Goal: Navigation & Orientation: Find specific page/section

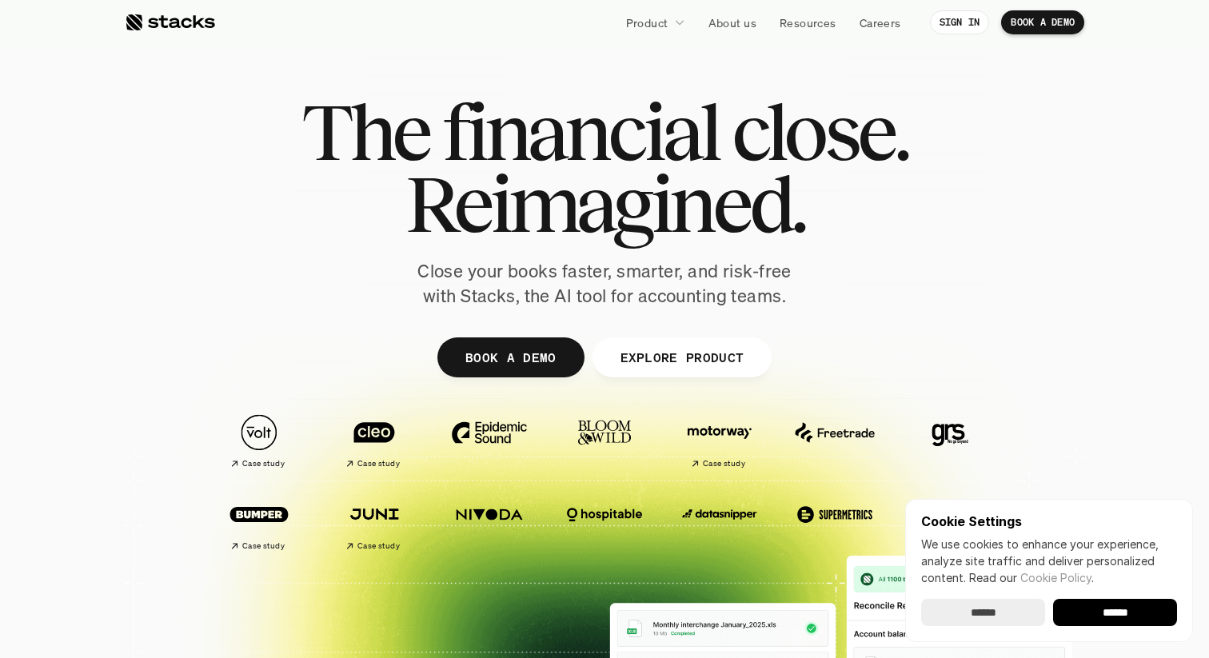
click at [509, 108] on span "financial" at bounding box center [580, 132] width 276 height 72
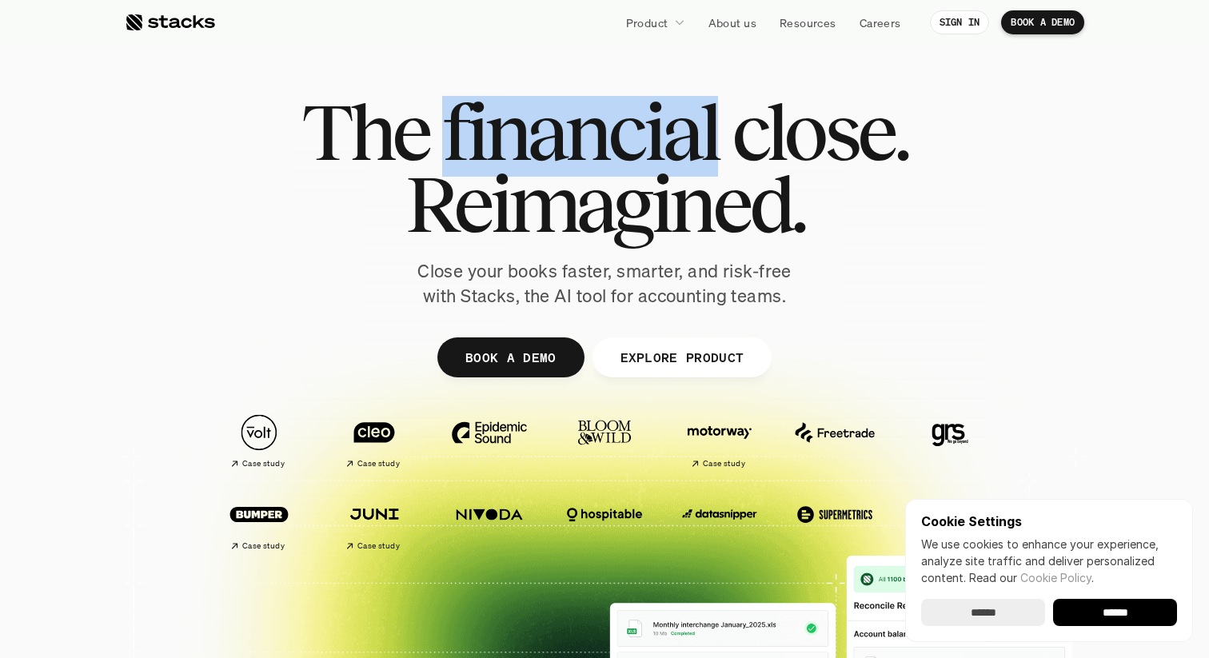
click at [509, 108] on span "financial" at bounding box center [580, 132] width 276 height 72
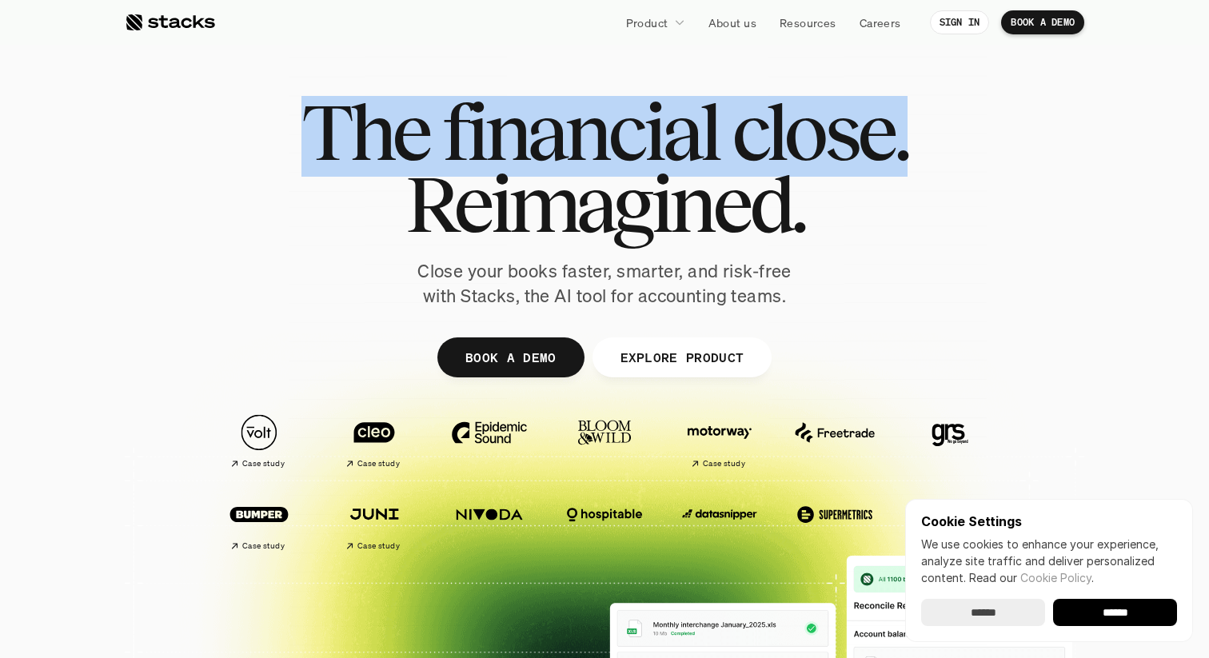
click at [522, 180] on span "Reimagined." at bounding box center [604, 204] width 399 height 72
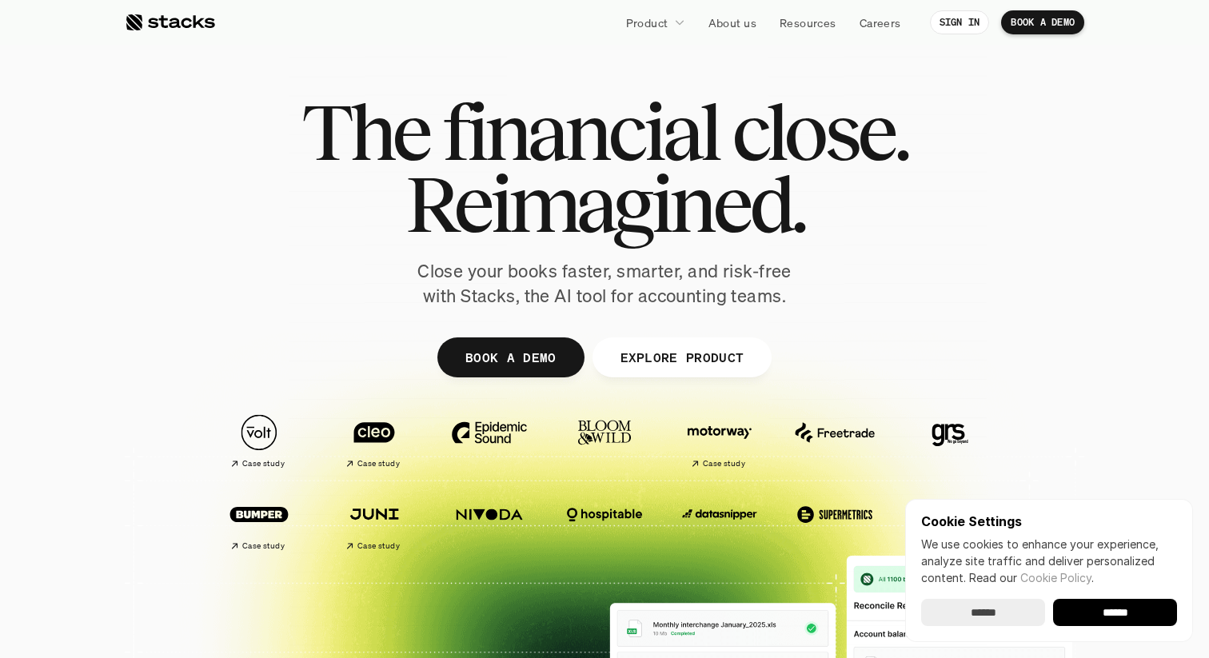
click at [522, 180] on span "Reimagined." at bounding box center [604, 204] width 399 height 72
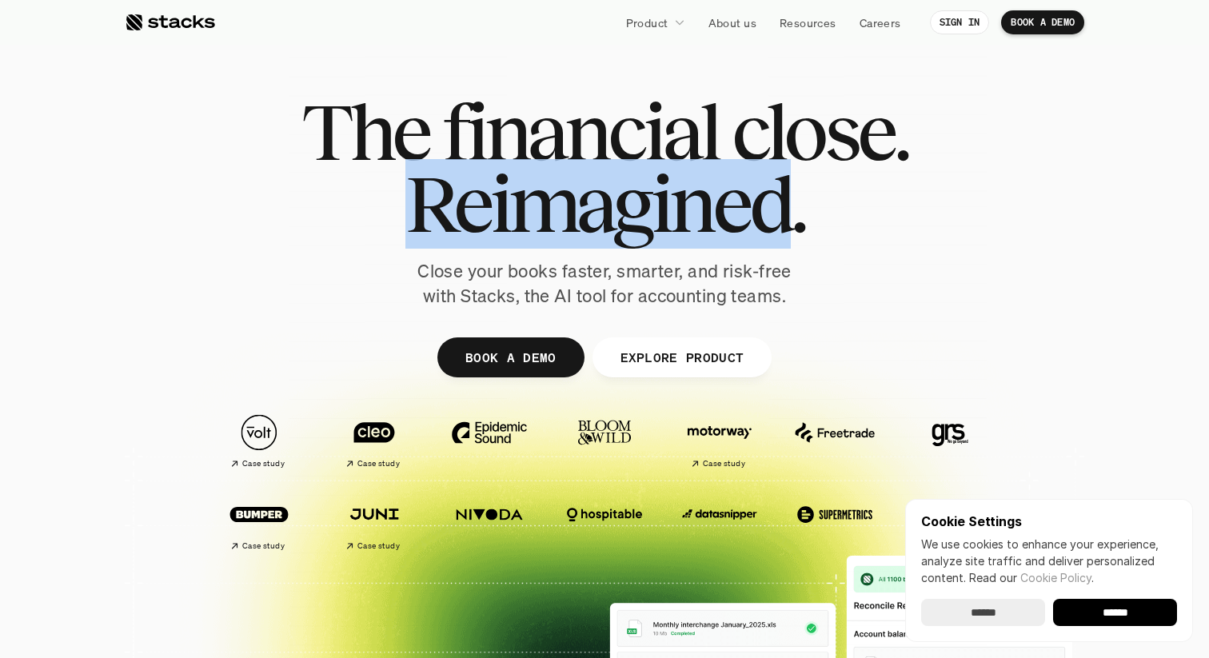
click at [522, 180] on span "Reimagined." at bounding box center [604, 204] width 399 height 72
click at [489, 110] on span "financial" at bounding box center [580, 132] width 276 height 72
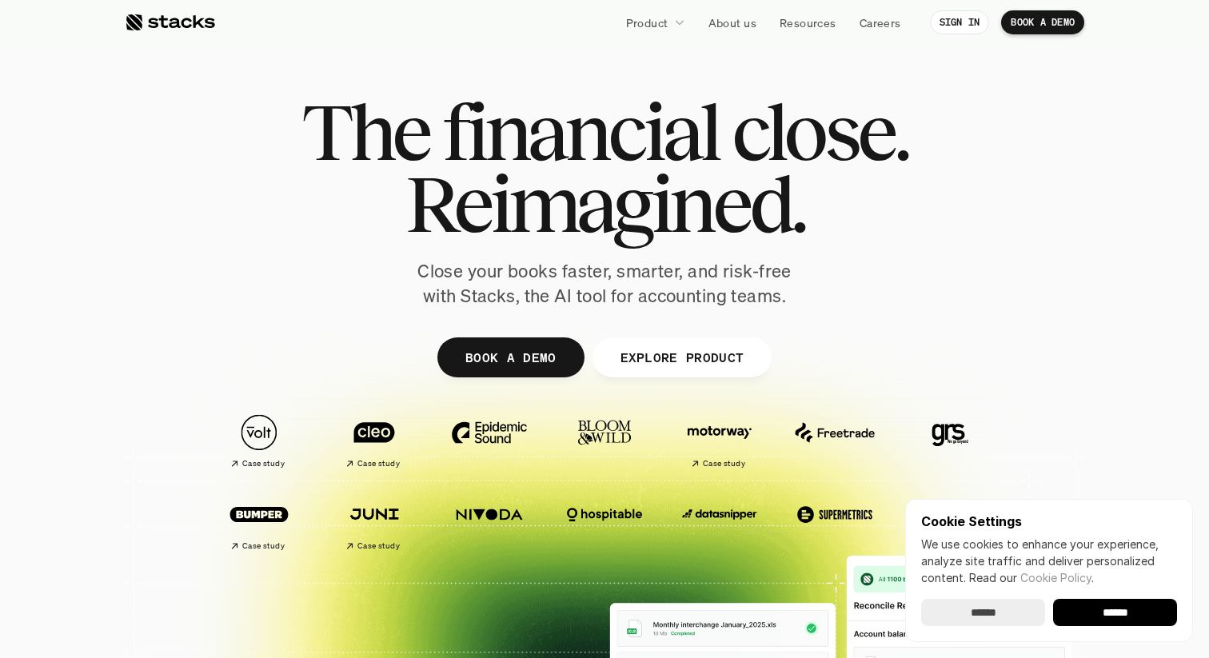
click at [489, 110] on span "financial" at bounding box center [580, 132] width 276 height 72
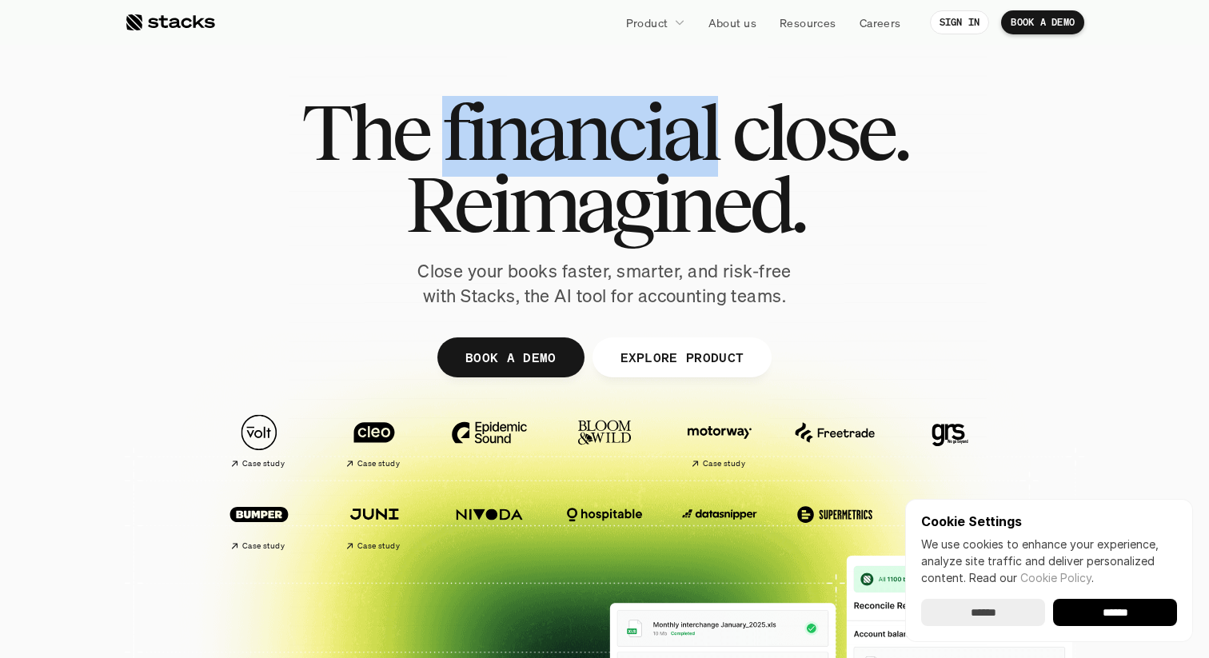
click at [489, 110] on span "financial" at bounding box center [580, 132] width 276 height 72
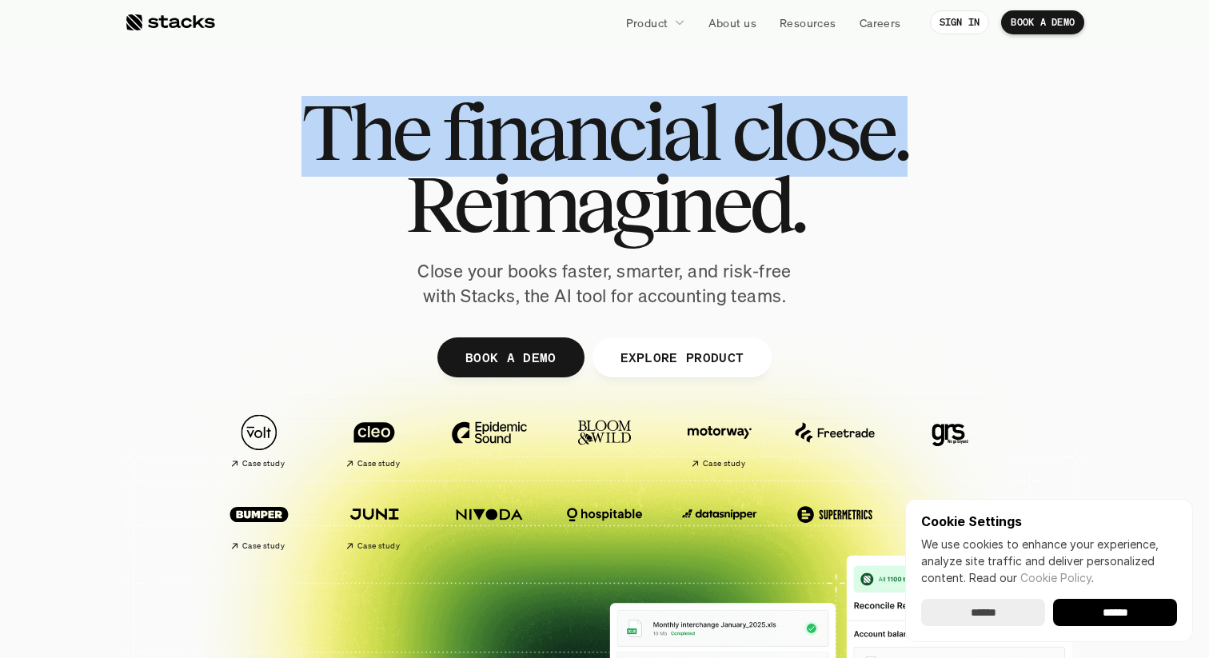
click at [542, 239] on span "Reimagined." at bounding box center [604, 204] width 399 height 72
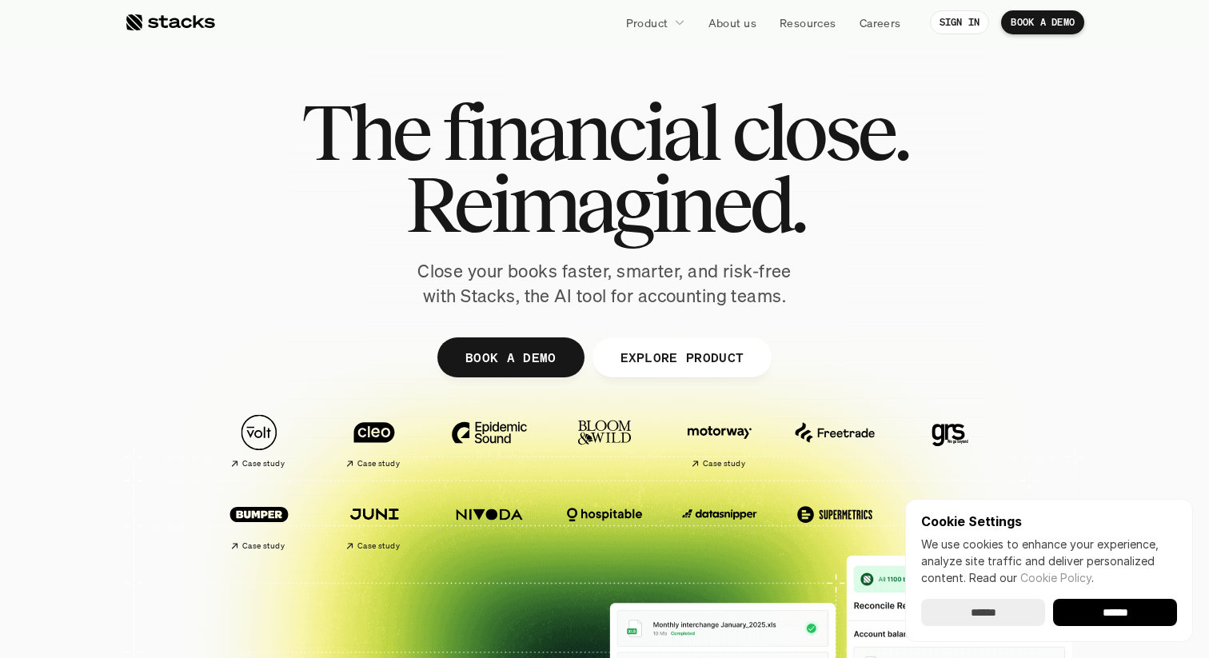
click at [590, 308] on p "Close your books faster, smarter, and risk-free with Stacks, the AI tool for ac…" at bounding box center [605, 284] width 400 height 50
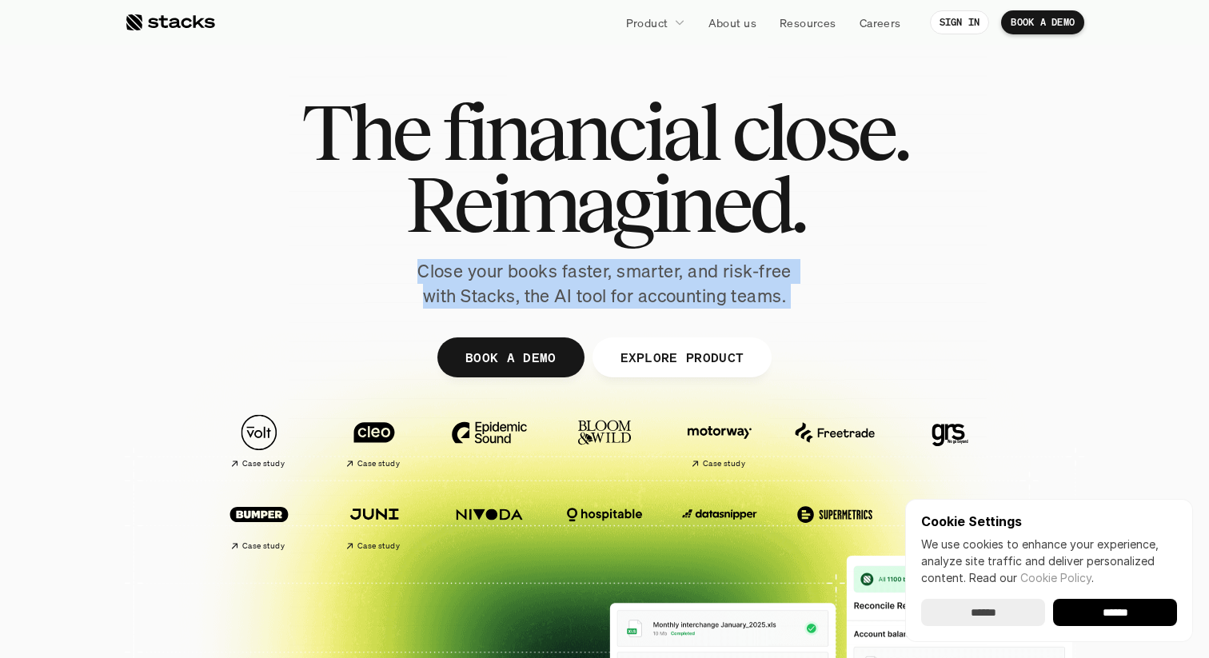
click at [590, 285] on p "Close your books faster, smarter, and risk-free with Stacks, the AI tool for ac…" at bounding box center [605, 284] width 400 height 50
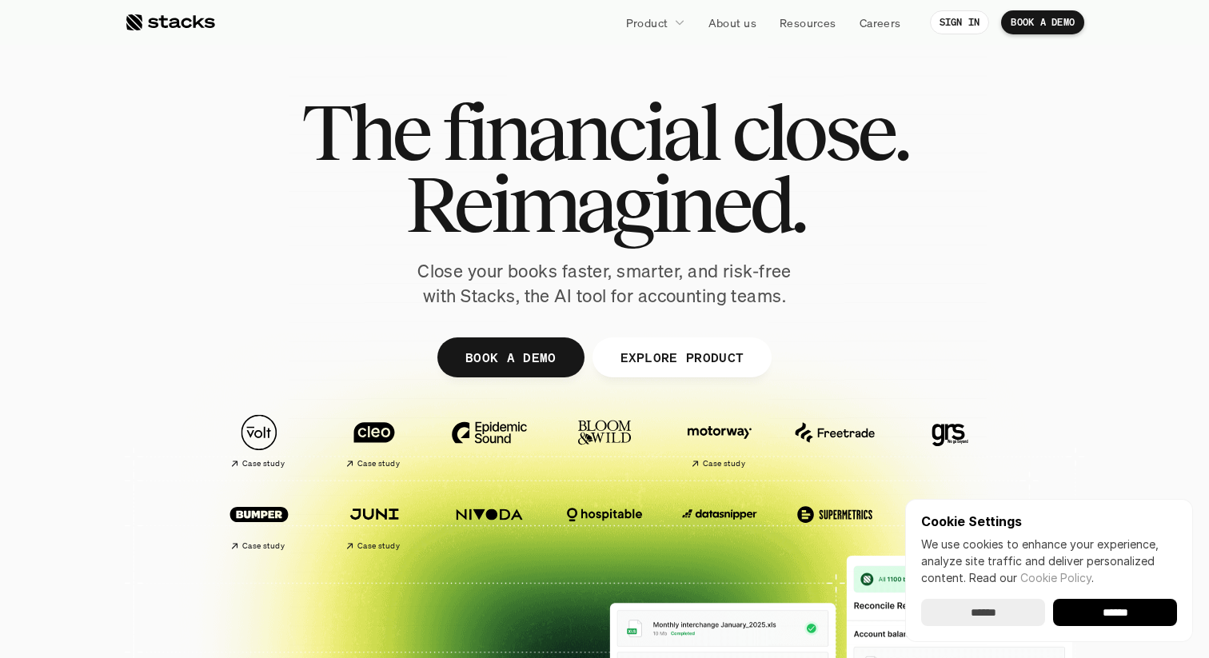
click at [590, 285] on p "Close your books faster, smarter, and risk-free with Stacks, the AI tool for ac…" at bounding box center [605, 284] width 400 height 50
click at [584, 265] on p "Close your books faster, smarter, and risk-free with Stacks, the AI tool for ac…" at bounding box center [605, 284] width 400 height 50
click at [601, 292] on p "Close your books faster, smarter, and risk-free with Stacks, the AI tool for ac…" at bounding box center [605, 284] width 400 height 50
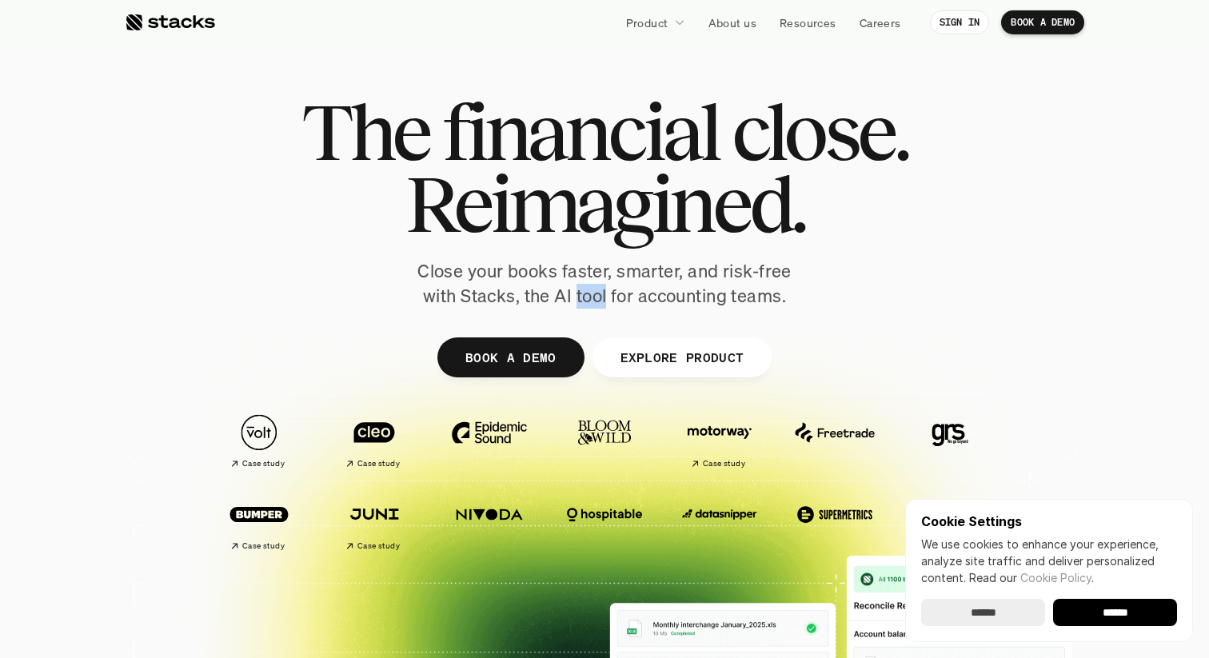
click at [601, 292] on p "Close your books faster, smarter, and risk-free with Stacks, the AI tool for ac…" at bounding box center [605, 284] width 400 height 50
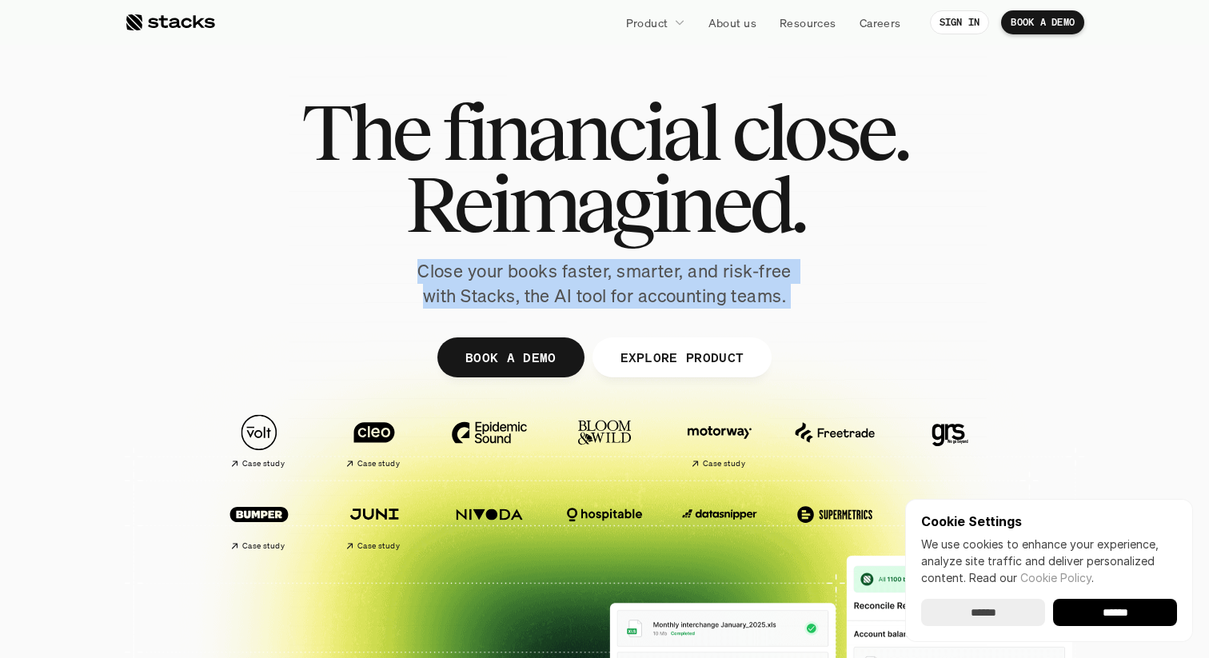
click at [636, 297] on p "Close your books faster, smarter, and risk-free with Stacks, the AI tool for ac…" at bounding box center [605, 284] width 400 height 50
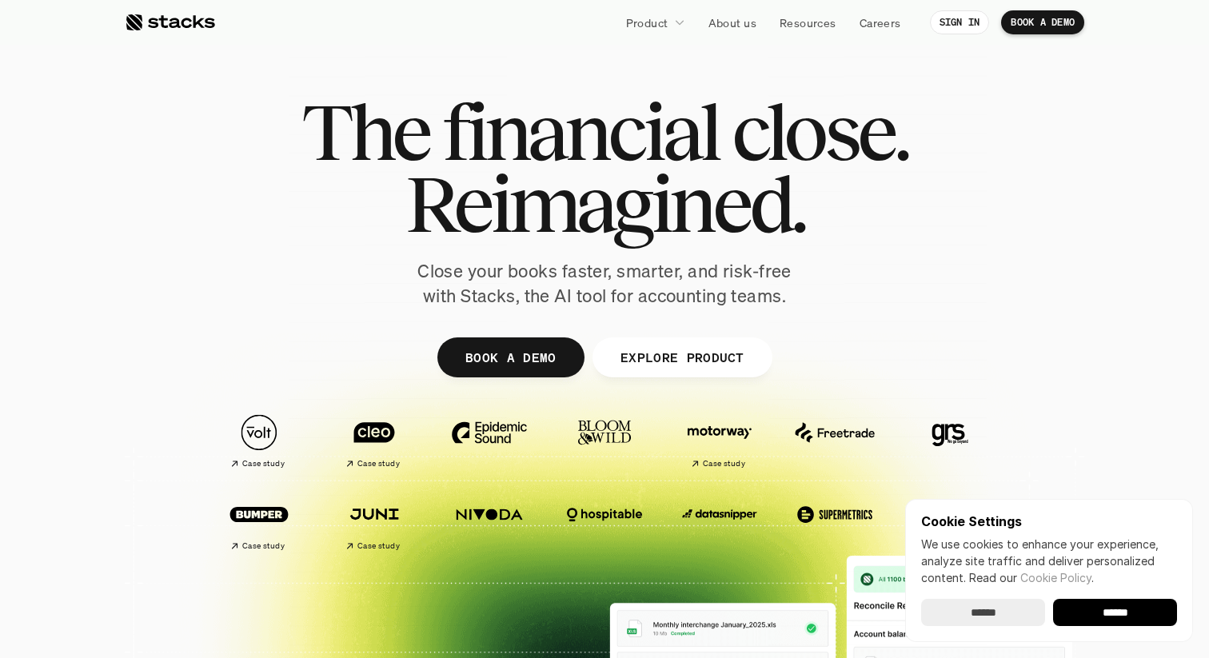
click at [998, 614] on input "******" at bounding box center [983, 612] width 124 height 27
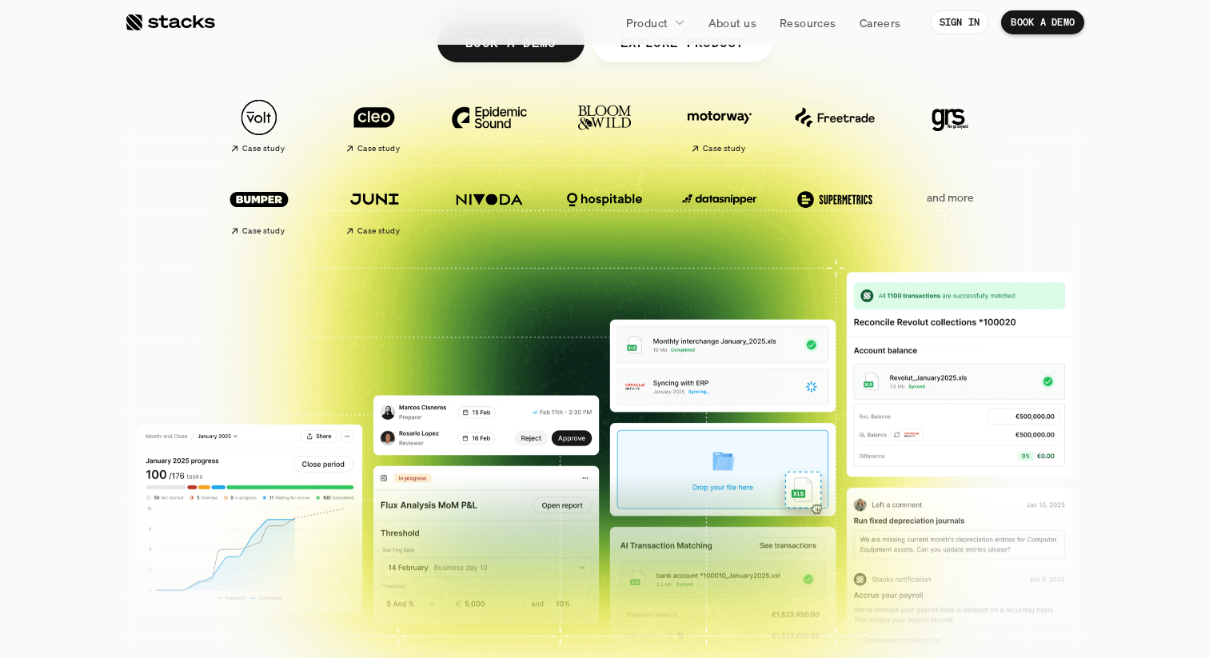
scroll to position [316, 0]
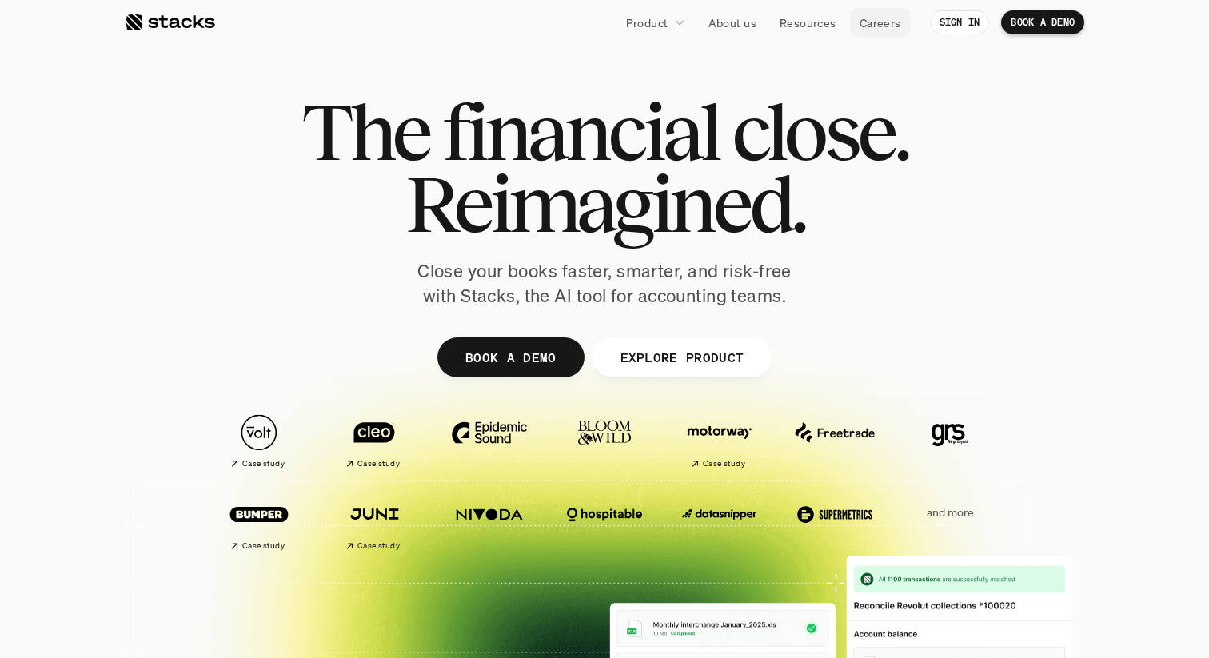
click at [875, 18] on p "Careers" at bounding box center [881, 22] width 42 height 17
